Goal: Navigation & Orientation: Find specific page/section

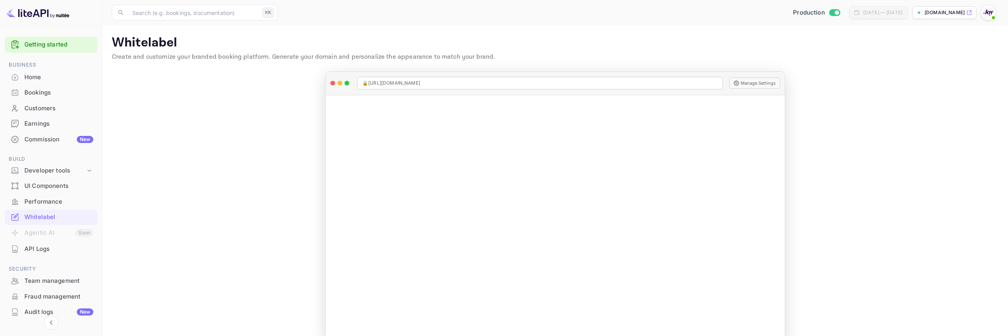
click at [46, 69] on li "Home" at bounding box center [51, 77] width 92 height 16
click at [46, 75] on div "Home" at bounding box center [58, 77] width 69 height 9
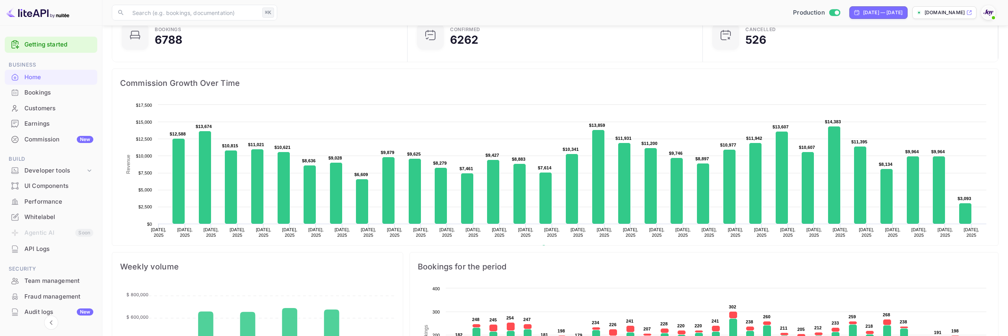
scroll to position [129, 0]
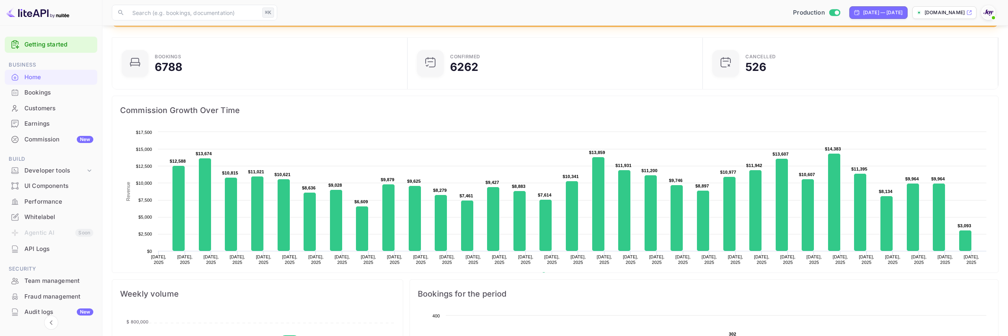
click at [646, 2] on div "​ ⌘K ​ Production Aug 16, 2025 — Sep 15, 2025 stays.withjoy.com" at bounding box center [554, 12] width 905 height 25
